Goal: Task Accomplishment & Management: Use online tool/utility

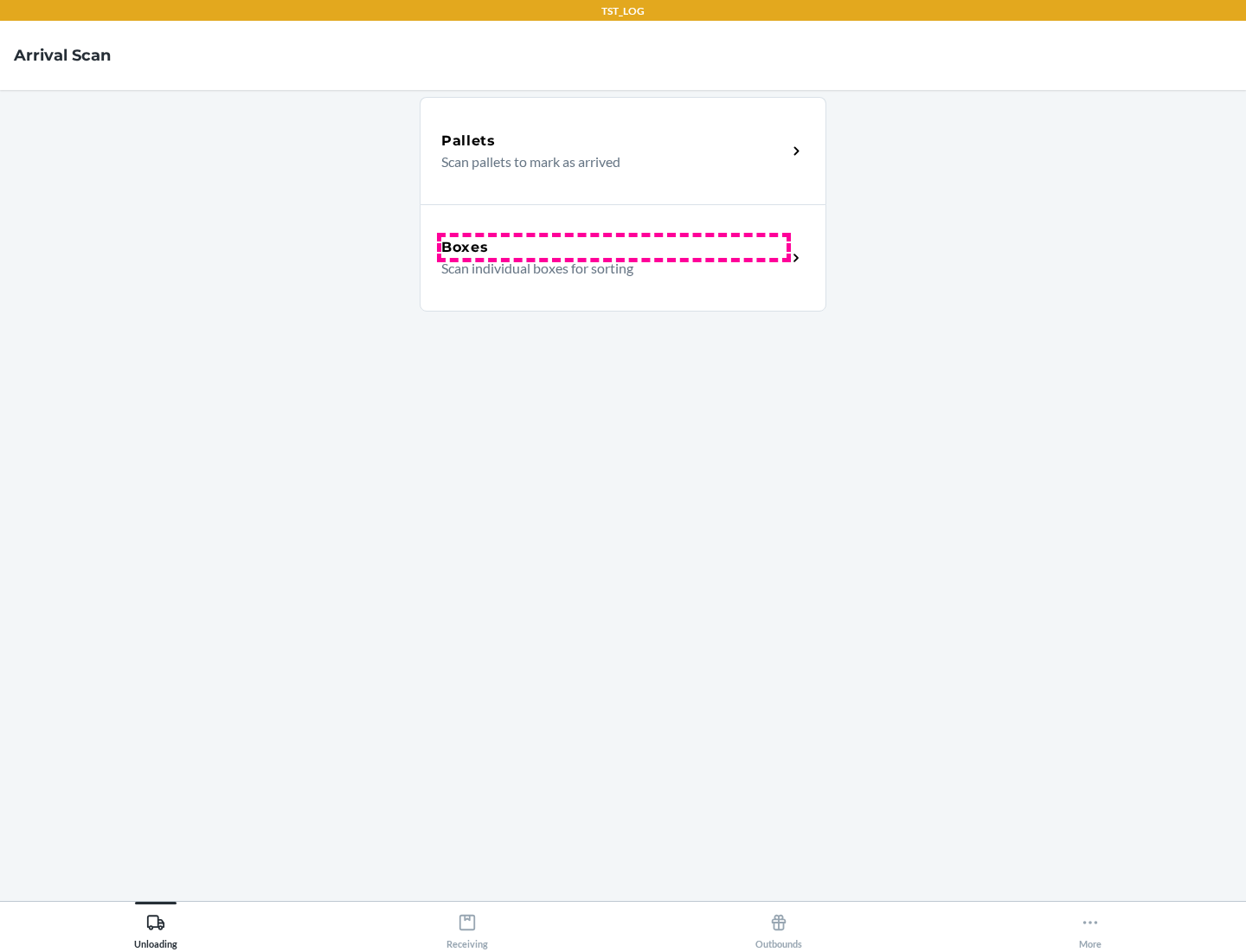
click at [613, 247] on div "Boxes" at bounding box center [613, 248] width 345 height 21
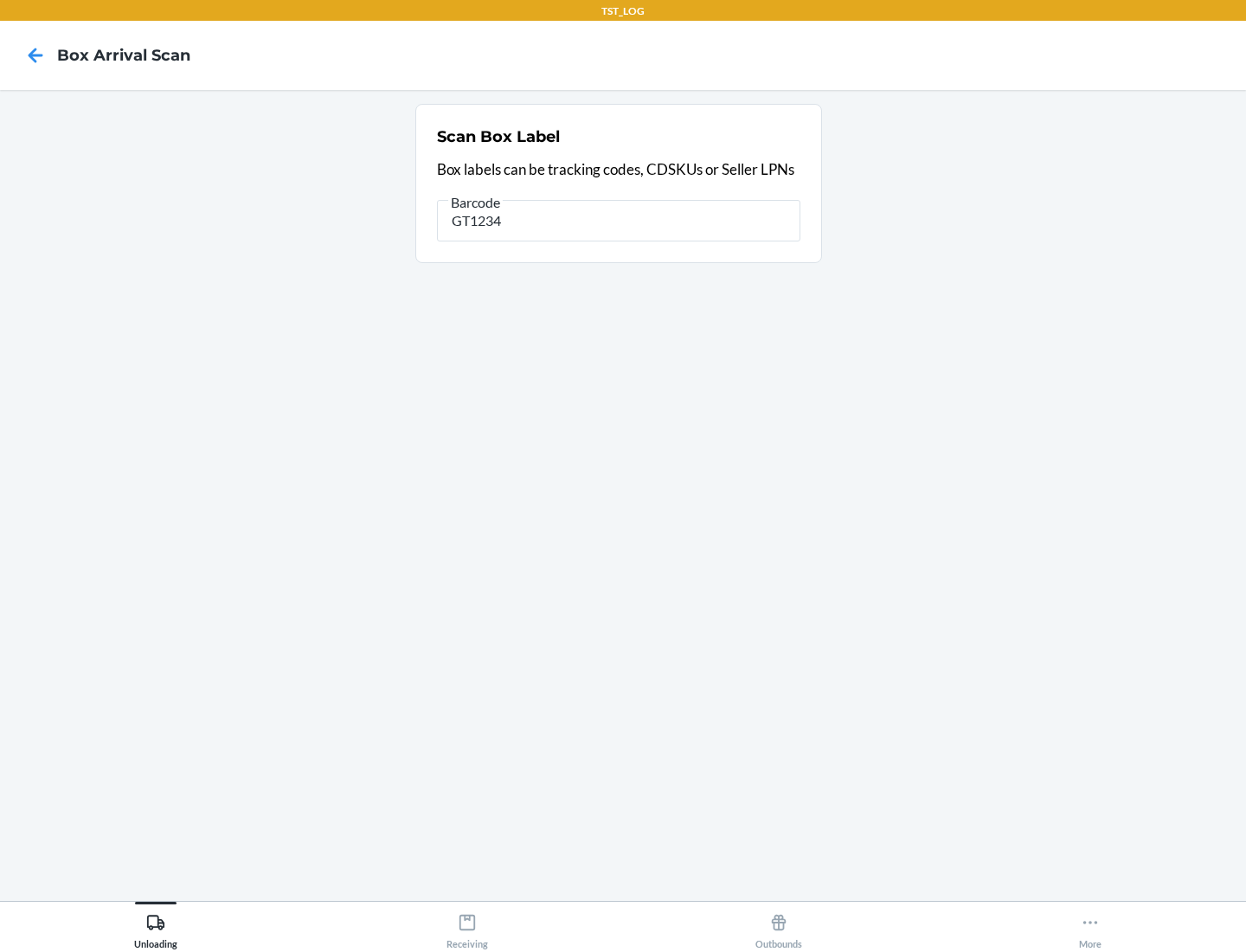
type input "GT1234"
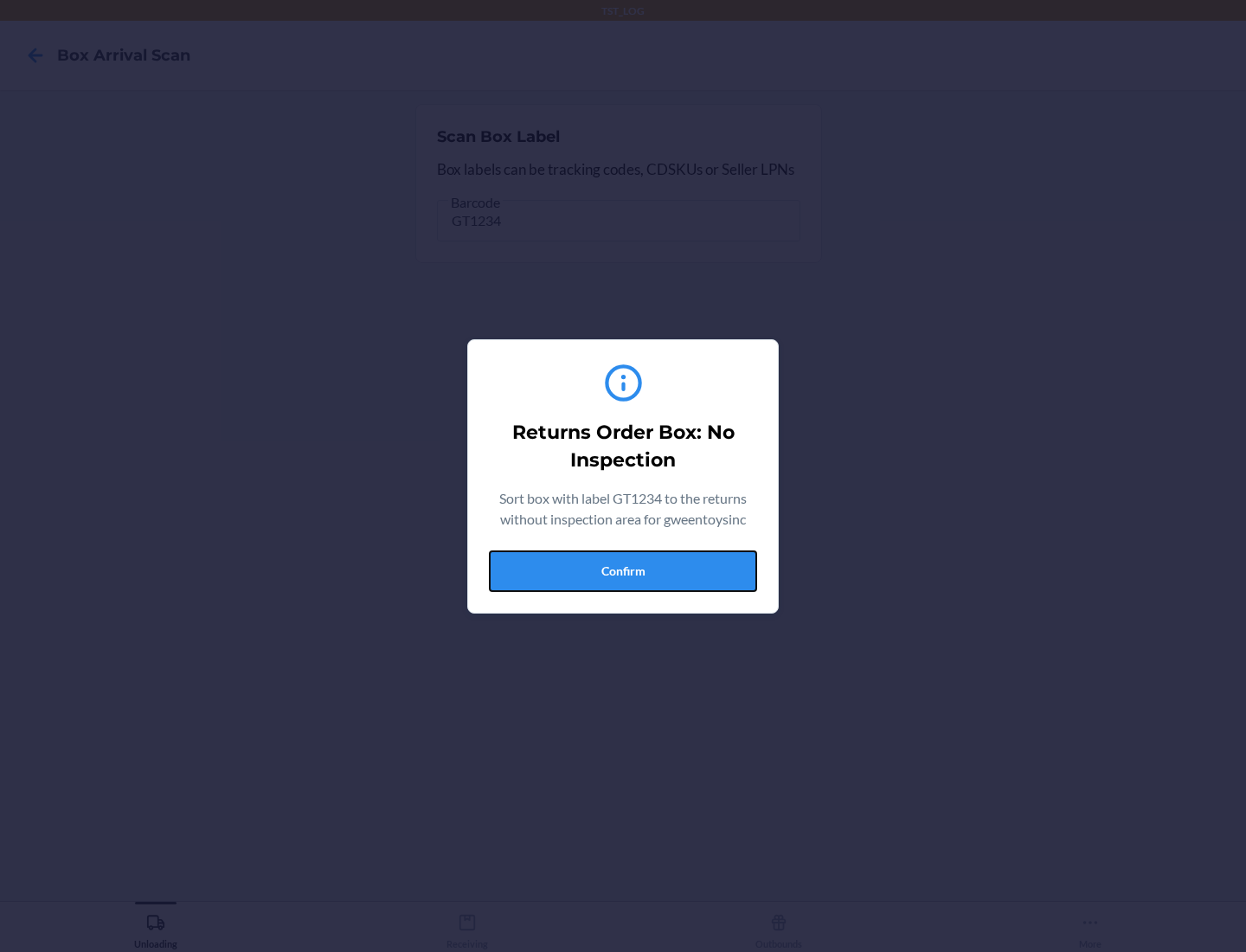
click at [623, 571] on button "Confirm" at bounding box center [623, 572] width 268 height 42
